Goal: Check status: Check status

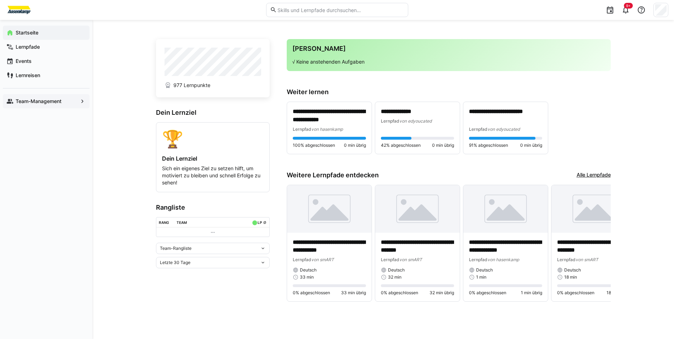
click at [0, 0] on app-navigation-label "Team-Management" at bounding box center [0, 0] width 0 height 0
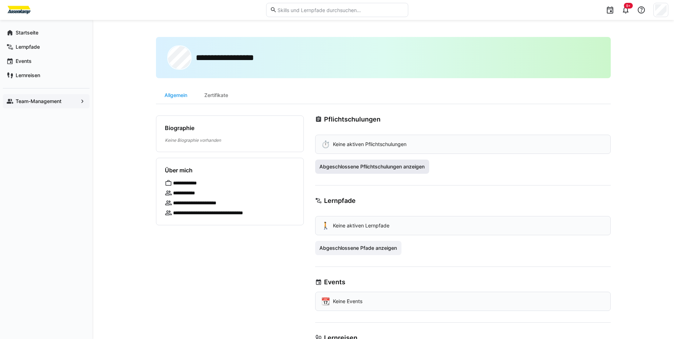
click at [357, 170] on span "Abgeschlossene Pflichtschulungen anzeigen" at bounding box center [372, 167] width 114 height 14
